Goal: Task Accomplishment & Management: Use online tool/utility

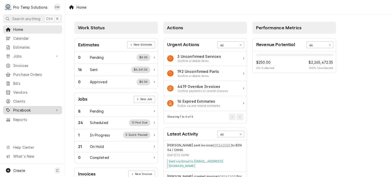
click at [26, 106] on link "Pricebook" at bounding box center [32, 110] width 59 height 8
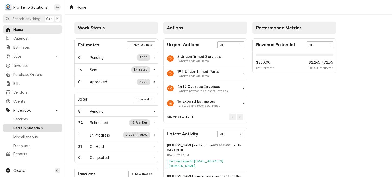
click at [24, 125] on span "Parts & Materials" at bounding box center [36, 127] width 46 height 5
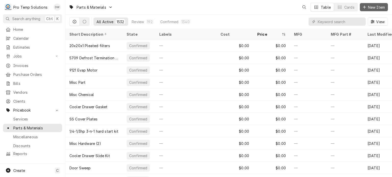
click at [381, 7] on span "New Item" at bounding box center [376, 7] width 19 height 5
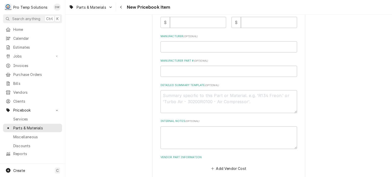
scroll to position [168, 0]
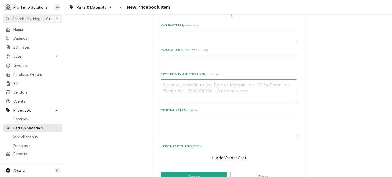
click at [200, 94] on textarea "Detailed Summary Template ( optional )" at bounding box center [228, 91] width 136 height 23
paste textarea "ARTIC #66010 SPRING CLOSER HINGE LIST: $70.00"
type textarea "x"
type textarea "ARTIC #66010 SPRING CLOSER HINGE LIST: $70.00"
type textarea "x"
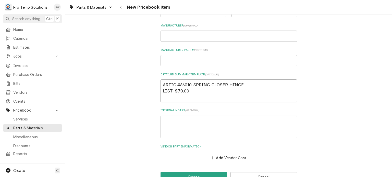
drag, startPoint x: 191, startPoint y: 90, endPoint x: 171, endPoint y: 86, distance: 20.5
click at [171, 86] on textarea "ARTIC #66010 SPRING CLOSER HINGE LIST: $70.00" at bounding box center [228, 91] width 136 height 23
drag, startPoint x: 161, startPoint y: 83, endPoint x: 292, endPoint y: 73, distance: 131.4
click at [292, 73] on div "Detailed Summary Template ( optional ) ARTIC #66010 SPRING CLOSER HINGE LIST: $…" at bounding box center [228, 88] width 136 height 30
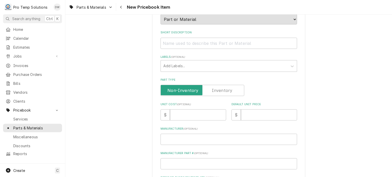
scroll to position [65, 0]
type textarea "ARTIC #66010 SPRING CLOSER HINGE LIST: $70.00"
click at [211, 44] on input "Short Description" at bounding box center [228, 43] width 136 height 11
paste input "ARTIC #66010 SPRING CLOSER HINGE"
type textarea "x"
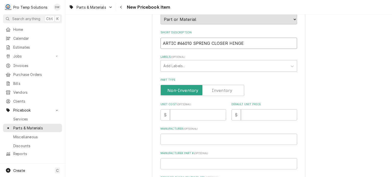
type input "ARTIC #66010 SPRING CLOSER HINGE"
click at [181, 117] on input "Unit Cost ( optional )" at bounding box center [198, 114] width 56 height 11
paste input "38.46"
type textarea "x"
type input "38.46"
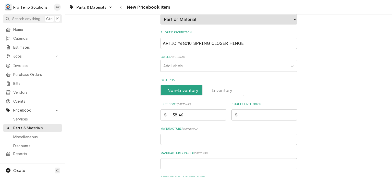
click at [261, 108] on div "Default Unit Price $" at bounding box center [264, 111] width 66 height 18
click at [259, 114] on input "Default Unit Price" at bounding box center [269, 114] width 56 height 11
paste input "70.00"
type textarea "x"
type input "70.00"
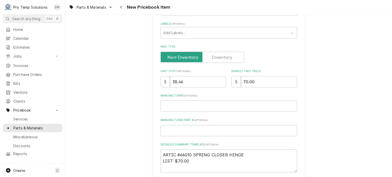
scroll to position [0, 0]
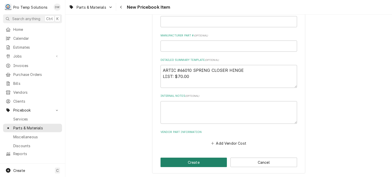
click at [173, 161] on button "Create" at bounding box center [193, 162] width 67 height 9
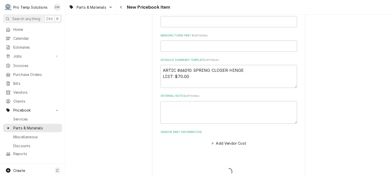
type textarea "x"
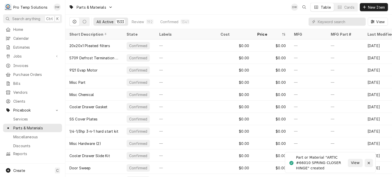
click at [368, 163] on icon "Notifications alt+T" at bounding box center [369, 163] width 4 height 4
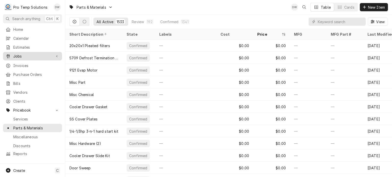
click at [28, 54] on span "Jobs" at bounding box center [32, 56] width 38 height 5
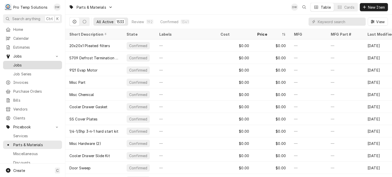
click at [25, 66] on div "Jobs" at bounding box center [32, 65] width 57 height 6
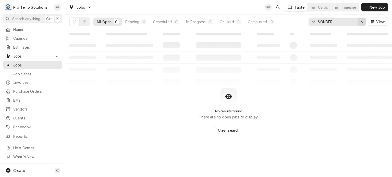
click at [362, 22] on icon "Erase input" at bounding box center [361, 22] width 3 height 4
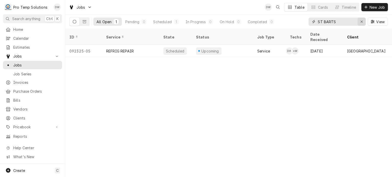
type input "ST BARTS"
click at [360, 23] on icon "Erase input" at bounding box center [361, 22] width 3 height 4
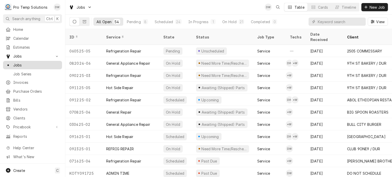
click at [15, 62] on span "Jobs" at bounding box center [36, 64] width 46 height 5
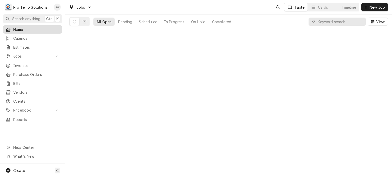
click at [25, 27] on span "Home" at bounding box center [36, 29] width 46 height 5
